Goal: Task Accomplishment & Management: Manage account settings

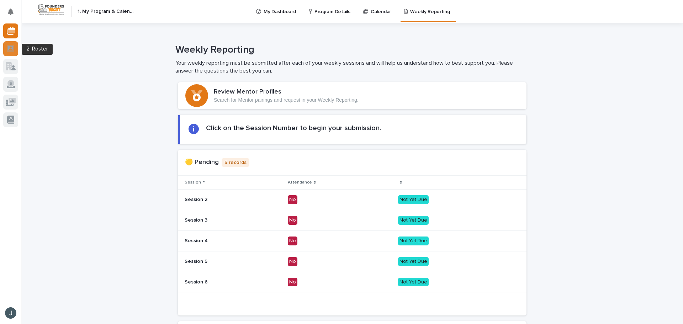
click at [7, 50] on icon at bounding box center [10, 48] width 7 height 7
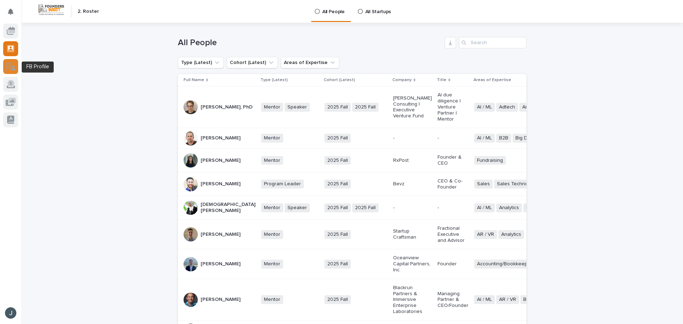
click at [14, 66] on icon at bounding box center [13, 67] width 5 height 5
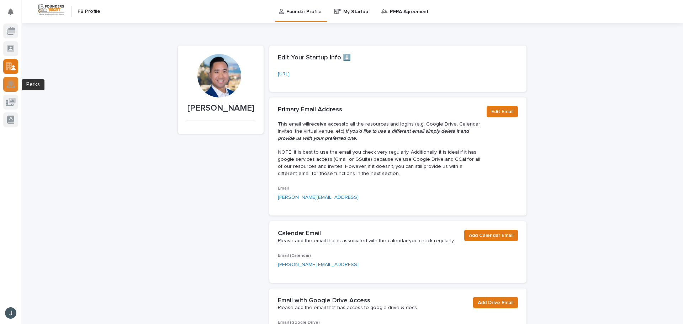
click at [7, 87] on icon at bounding box center [11, 84] width 8 height 7
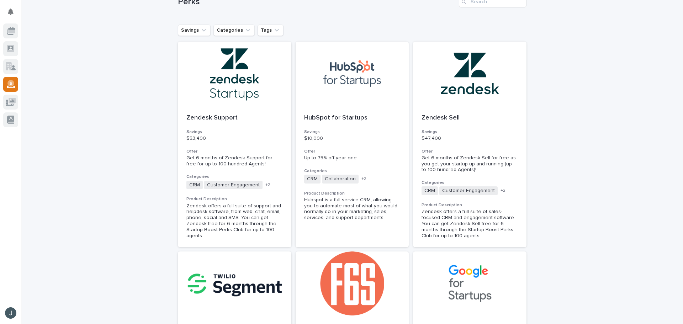
scroll to position [249, 0]
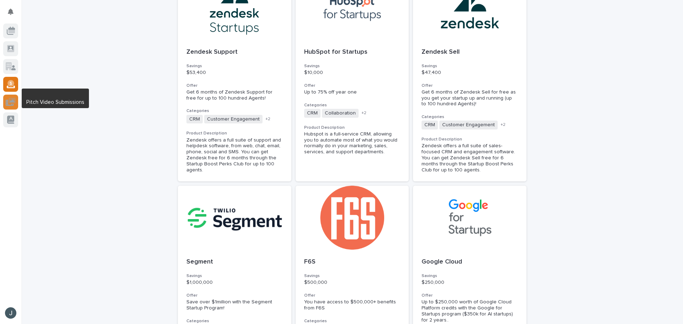
click at [9, 98] on icon at bounding box center [11, 102] width 10 height 8
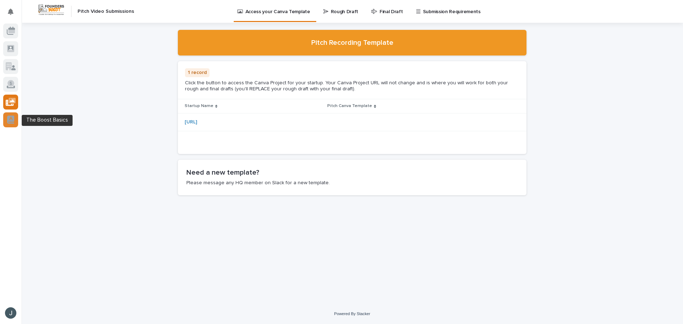
click at [12, 117] on icon at bounding box center [10, 120] width 7 height 8
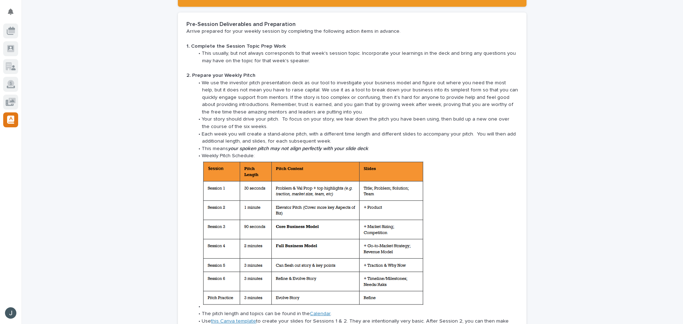
scroll to position [783, 0]
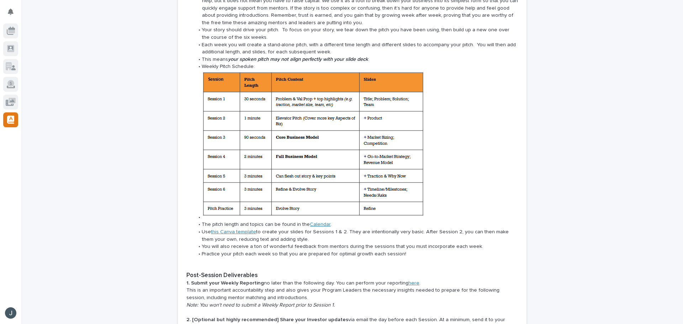
click at [343, 118] on img at bounding box center [313, 144] width 223 height 148
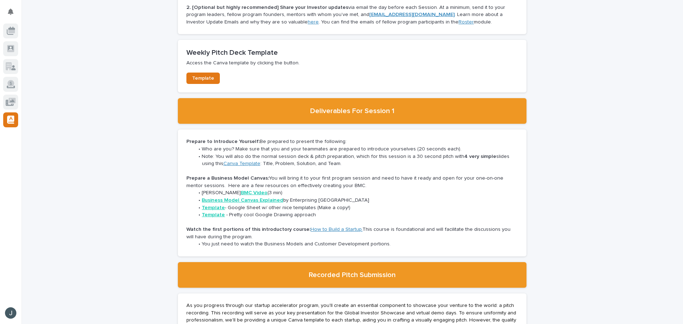
scroll to position [1103, 0]
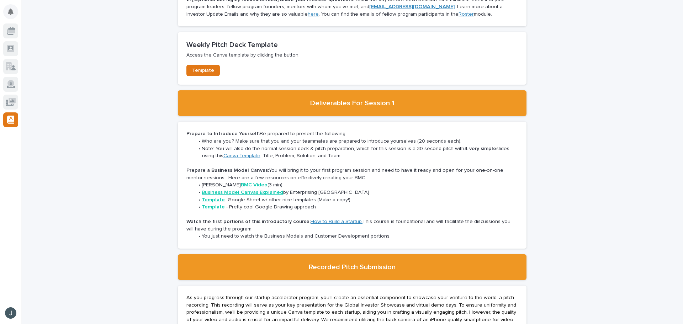
click at [13, 14] on icon "Notifications" at bounding box center [11, 12] width 6 height 6
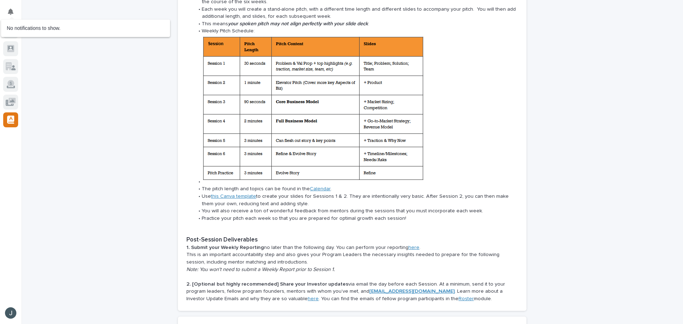
scroll to position [961, 0]
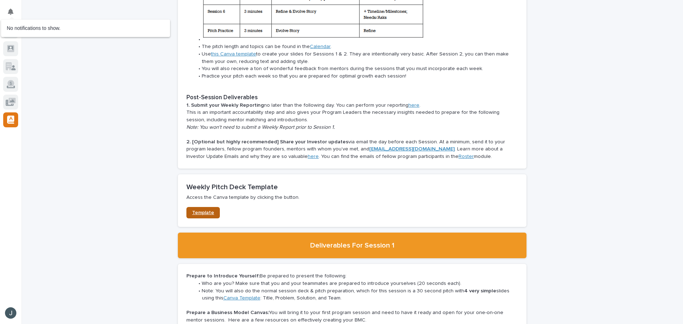
click at [198, 210] on span "Template" at bounding box center [203, 212] width 22 height 5
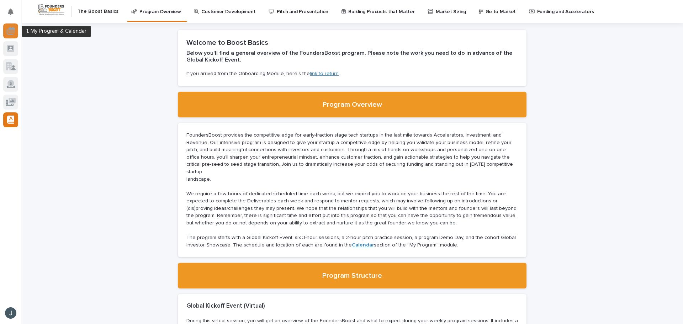
click at [9, 27] on icon at bounding box center [11, 31] width 8 height 8
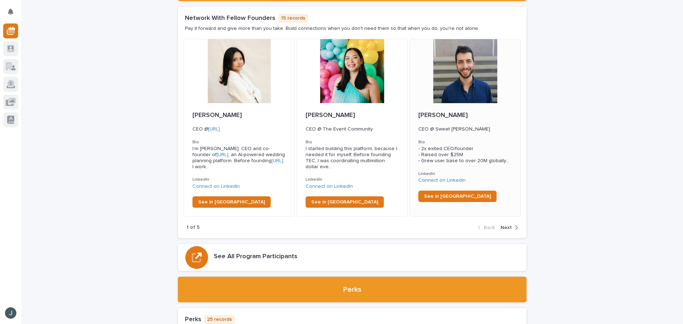
scroll to position [1210, 0]
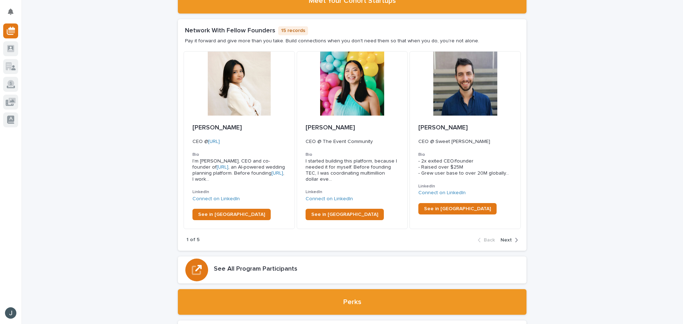
click at [502, 238] on span "Next" at bounding box center [506, 240] width 11 height 5
click at [503, 238] on span "Next" at bounding box center [506, 240] width 11 height 5
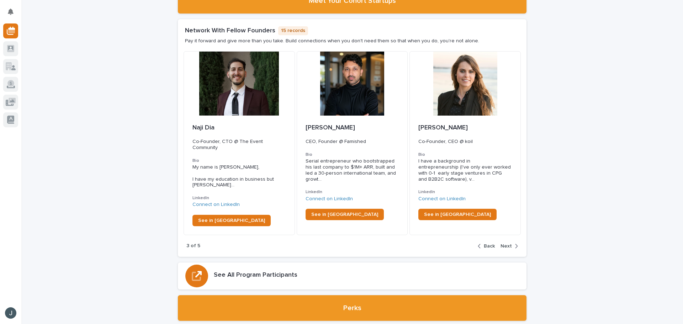
click at [507, 244] on span "Next" at bounding box center [506, 246] width 11 height 5
click at [515, 243] on icon "button" at bounding box center [516, 246] width 3 height 6
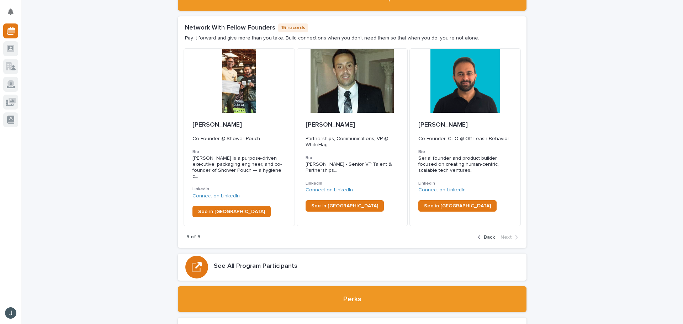
click at [486, 235] on span "Back" at bounding box center [489, 237] width 11 height 5
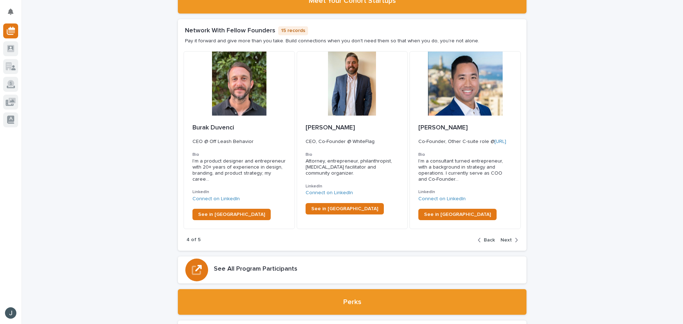
click at [505, 238] on span "Next" at bounding box center [506, 240] width 11 height 5
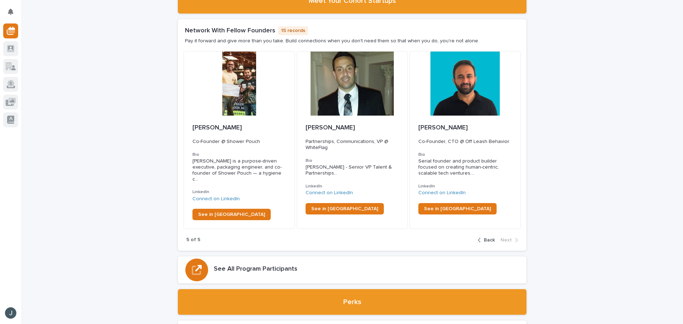
scroll to position [1212, 0]
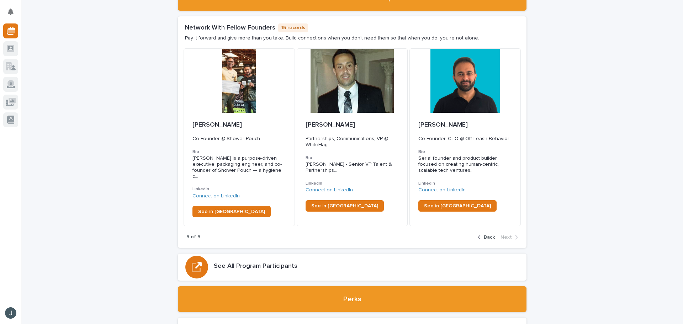
click at [481, 234] on div "button" at bounding box center [481, 237] width 6 height 6
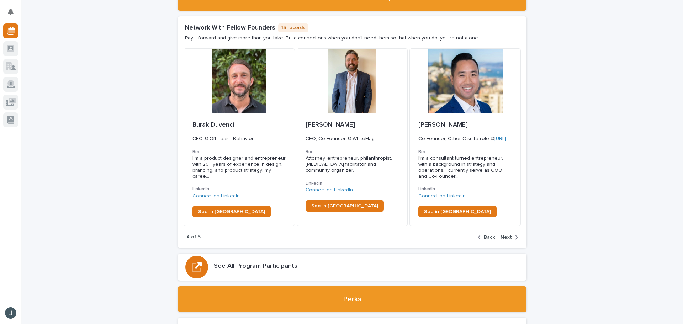
scroll to position [1210, 0]
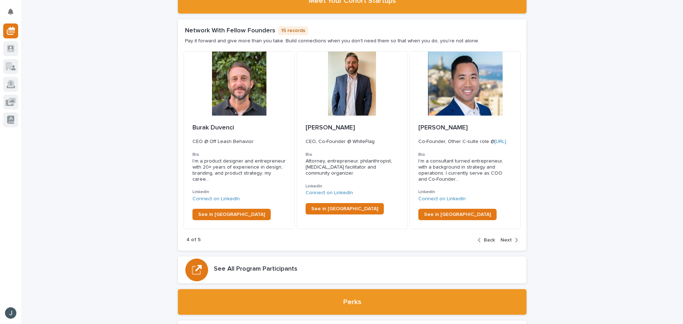
click at [481, 237] on div "button" at bounding box center [481, 240] width 6 height 6
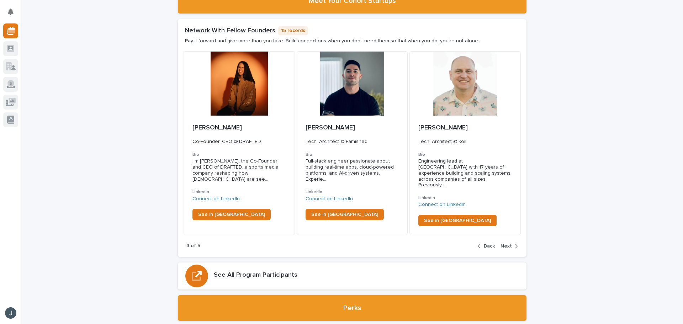
click at [481, 243] on div "button" at bounding box center [481, 246] width 6 height 6
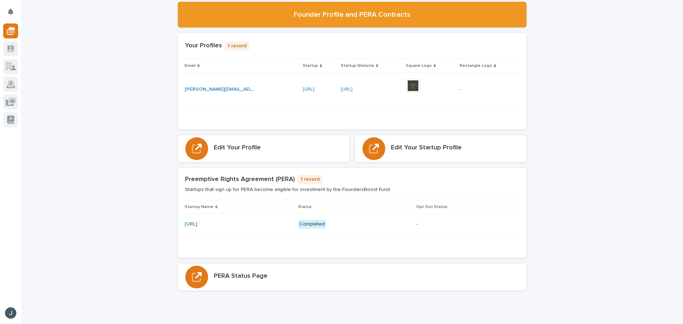
scroll to position [2100, 0]
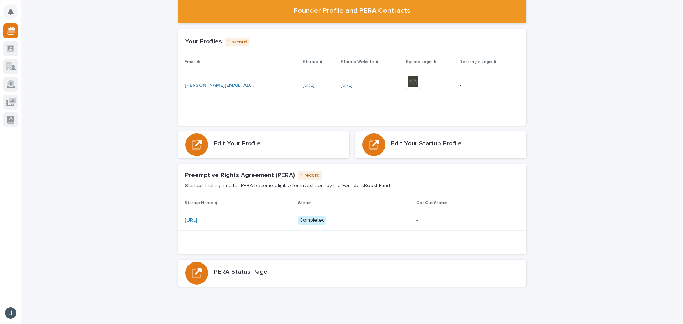
click at [9, 9] on icon "Notifications" at bounding box center [11, 12] width 6 height 6
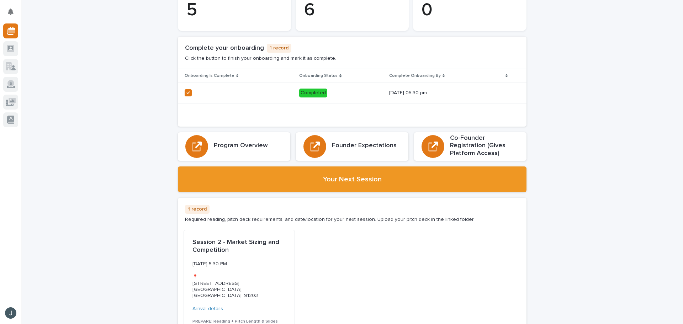
scroll to position [0, 0]
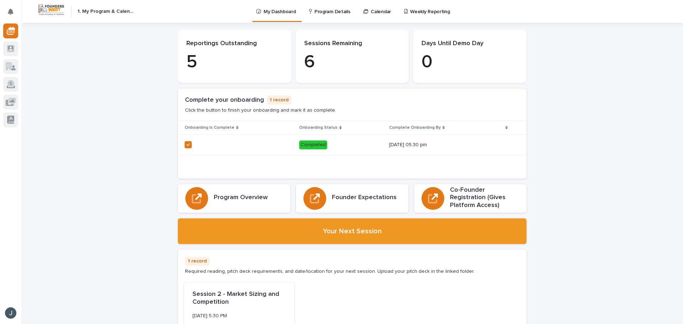
click at [421, 16] on link "Weekly Reporting" at bounding box center [428, 11] width 50 height 22
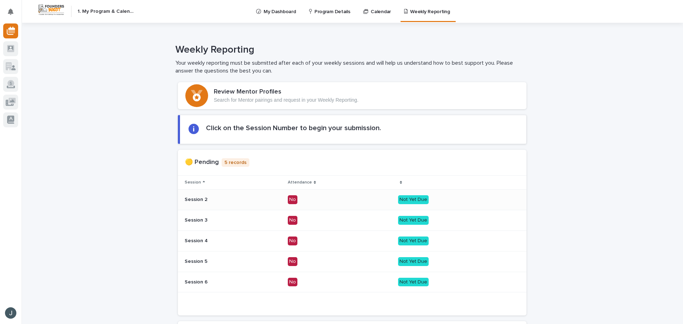
click at [260, 195] on div "Session 2" at bounding box center [233, 198] width 97 height 7
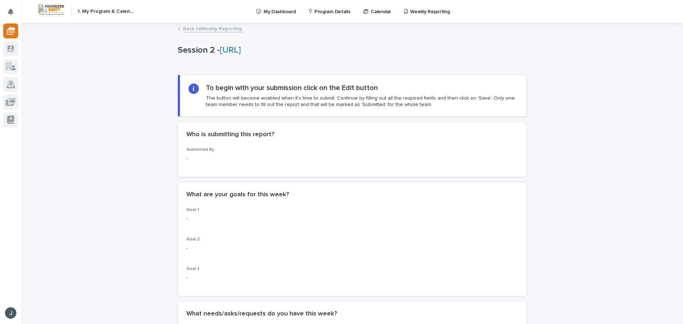
click at [186, 33] on div "Back to Weekly Reporting" at bounding box center [352, 29] width 356 height 10
click at [187, 31] on link "Back to Weekly Reporting" at bounding box center [212, 28] width 59 height 8
